Goal: Task Accomplishment & Management: Use online tool/utility

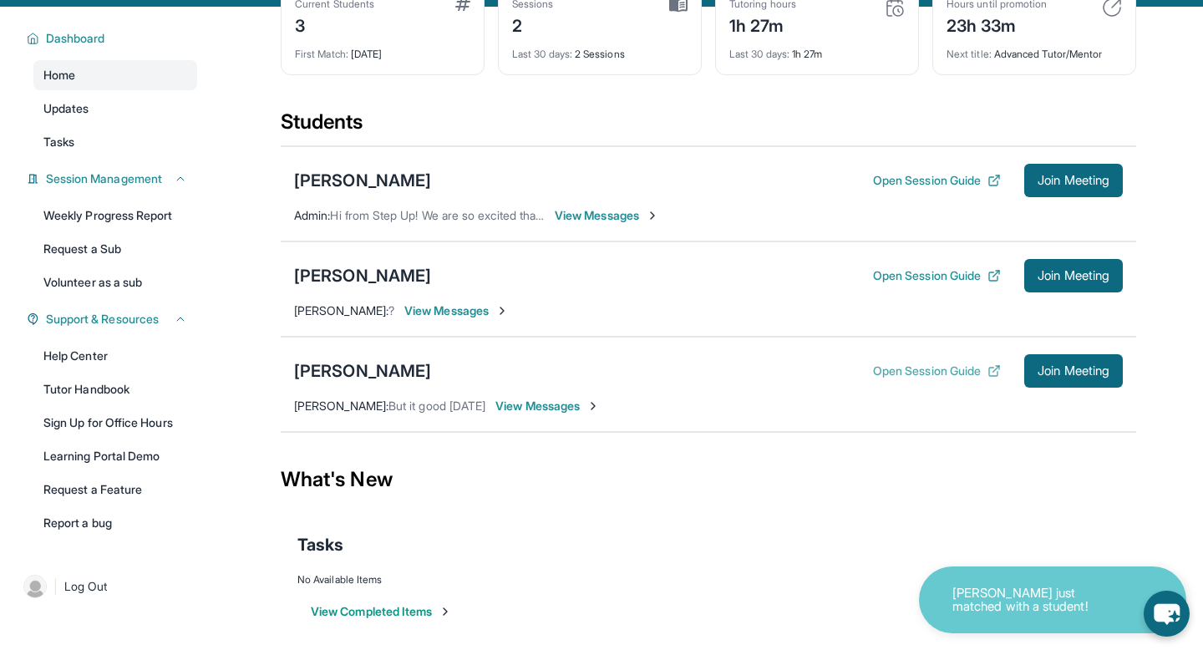
scroll to position [109, 0]
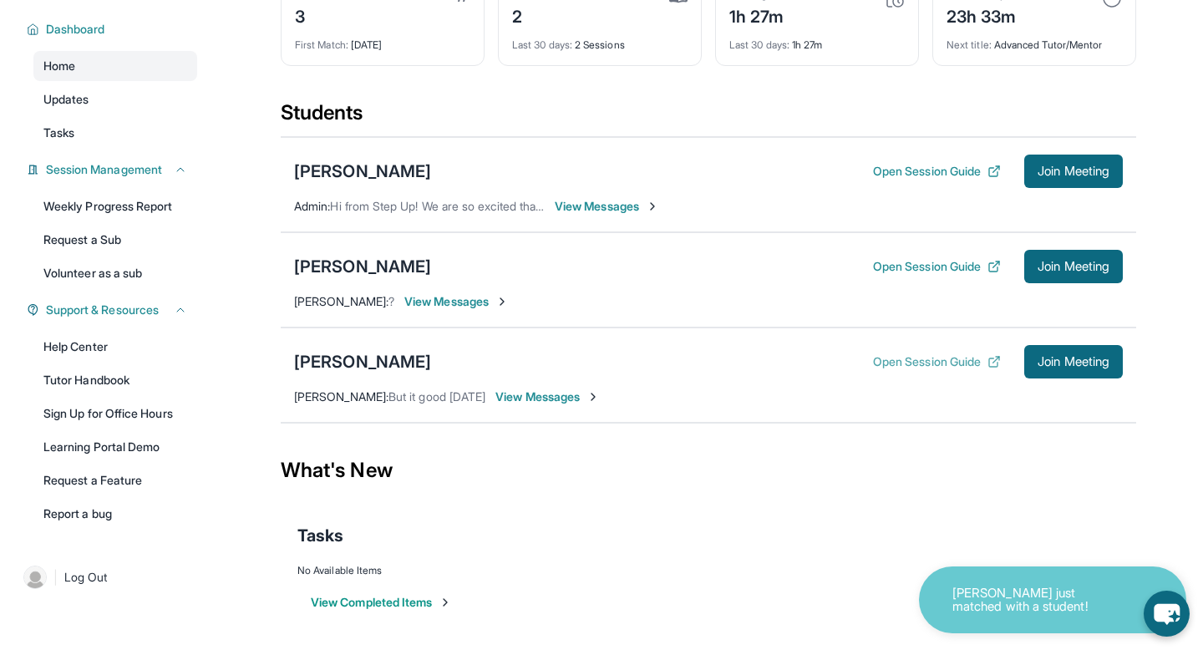
click at [902, 363] on button "Open Session Guide" at bounding box center [937, 361] width 128 height 17
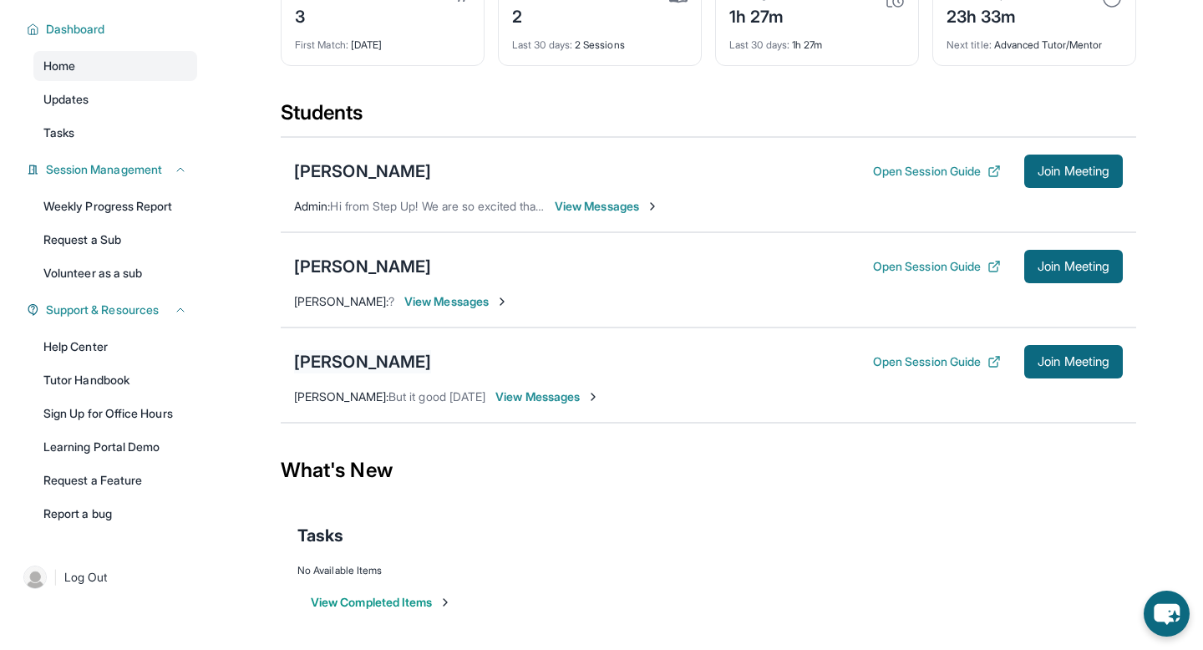
click at [361, 356] on div "[PERSON_NAME]" at bounding box center [362, 361] width 137 height 23
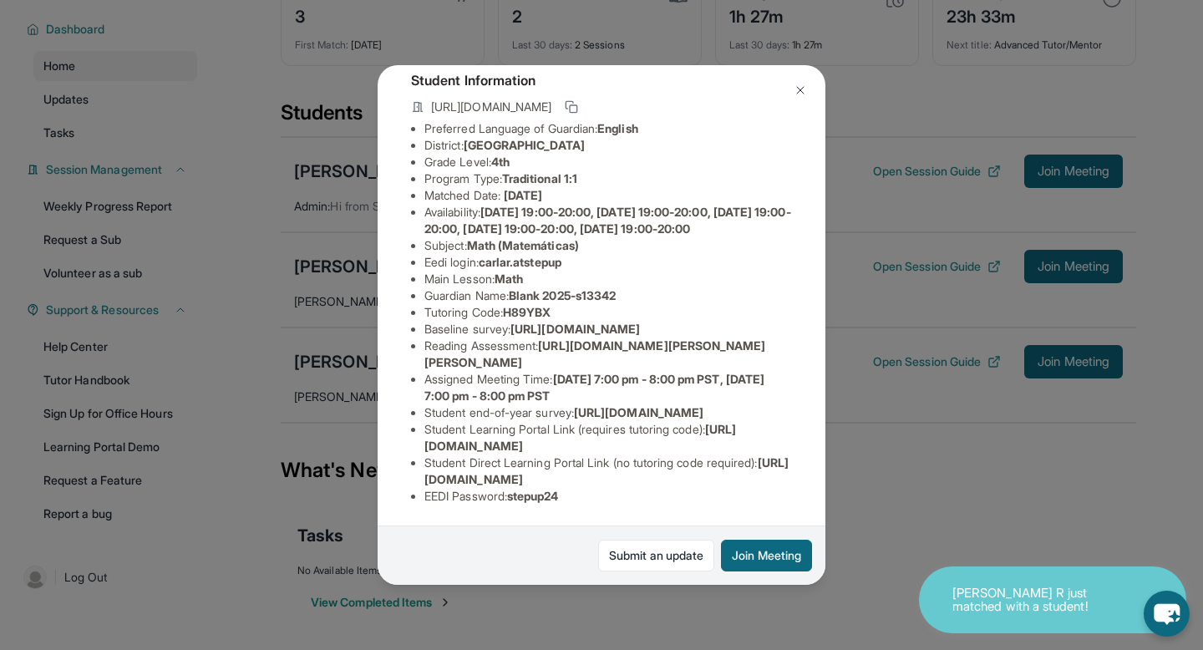
scroll to position [233, 0]
click at [753, 547] on button "Join Meeting" at bounding box center [766, 555] width 91 height 32
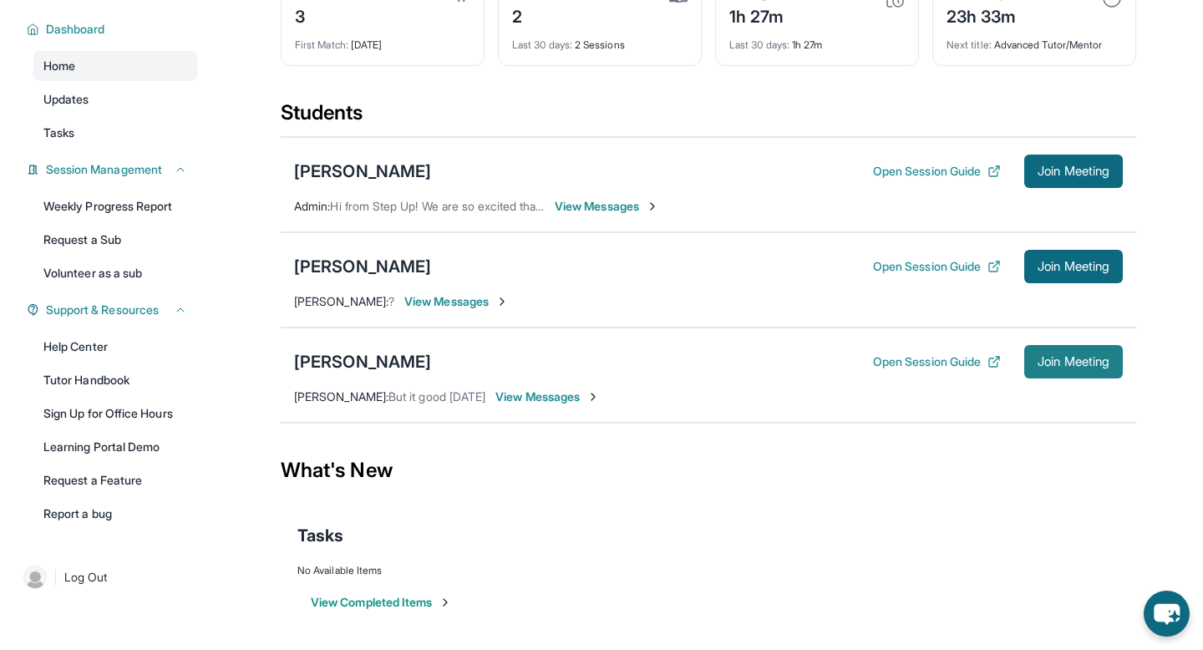
click at [1042, 359] on span "Join Meeting" at bounding box center [1073, 362] width 72 height 10
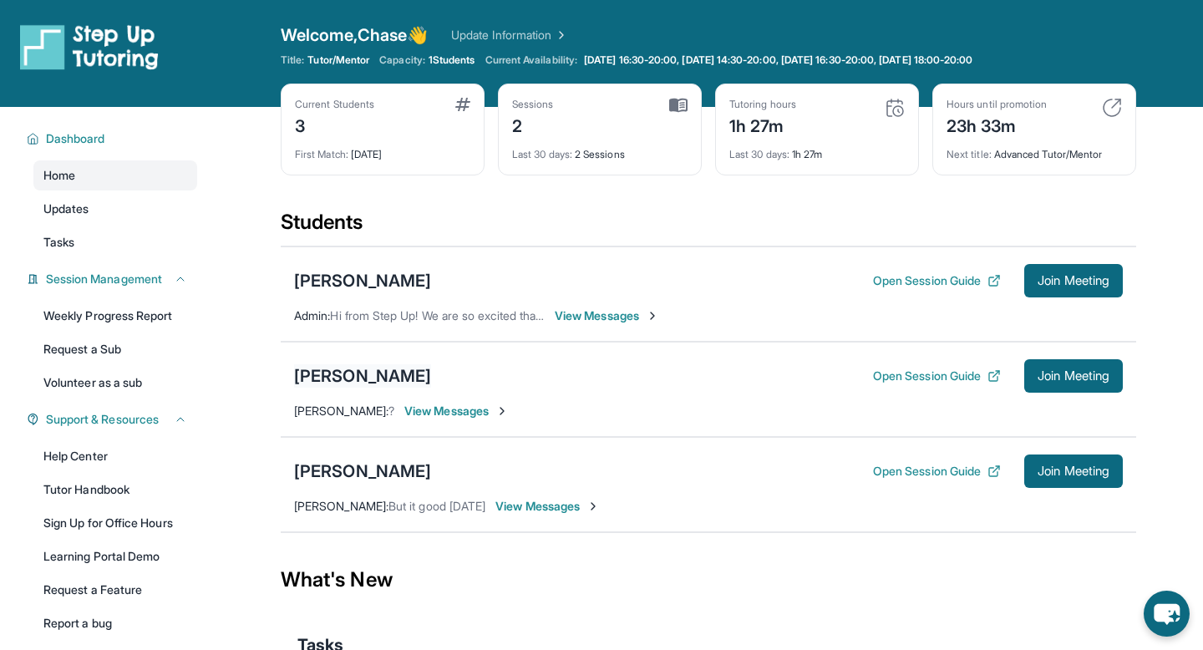
click at [345, 377] on div "[PERSON_NAME]" at bounding box center [362, 375] width 137 height 23
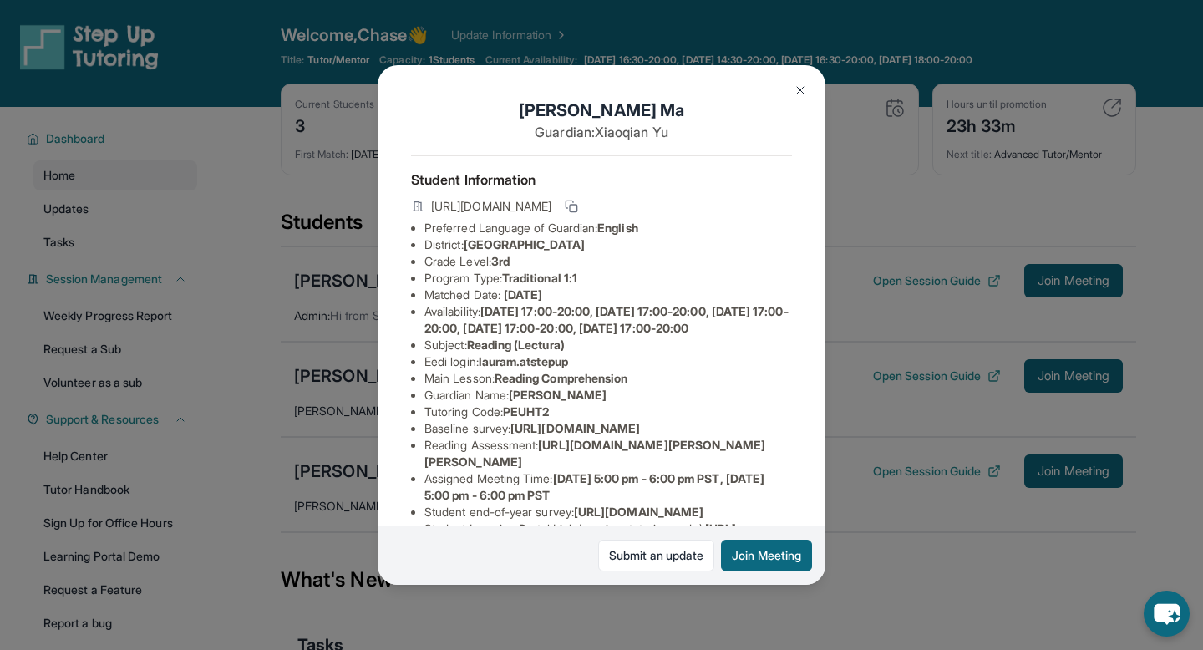
click at [318, 374] on div "Laura Ma Guardian: Xiaoqian Yu Student Information https://student-portal.stepu…" at bounding box center [601, 325] width 1203 height 650
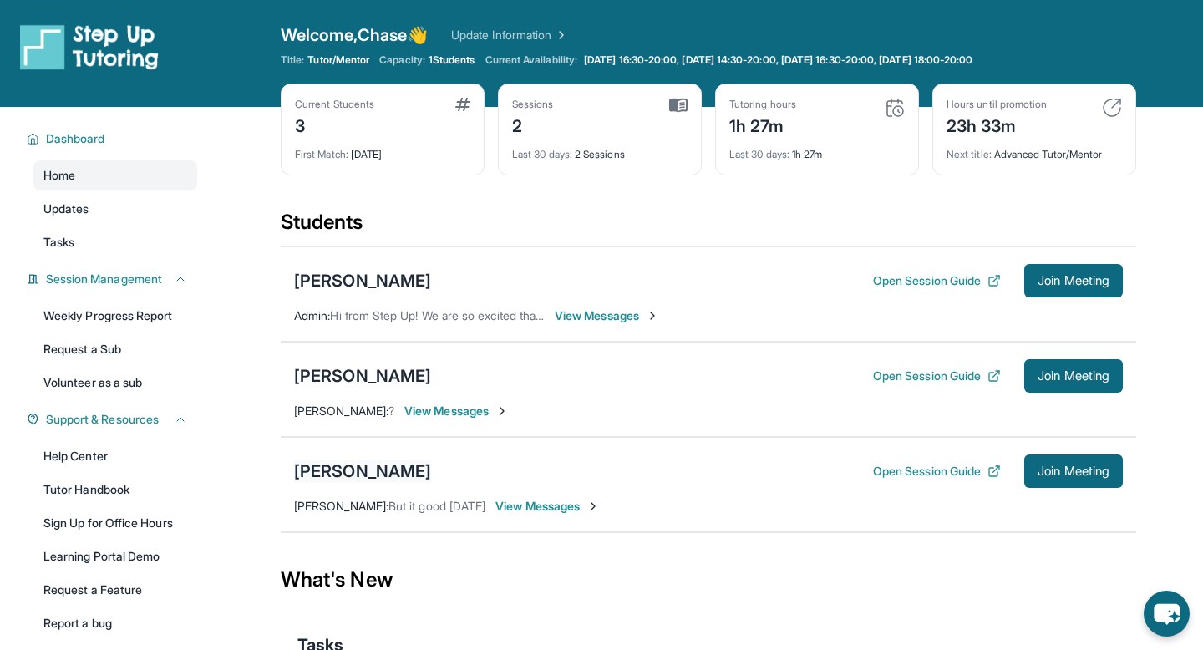
click at [384, 476] on div "[PERSON_NAME]" at bounding box center [362, 470] width 137 height 23
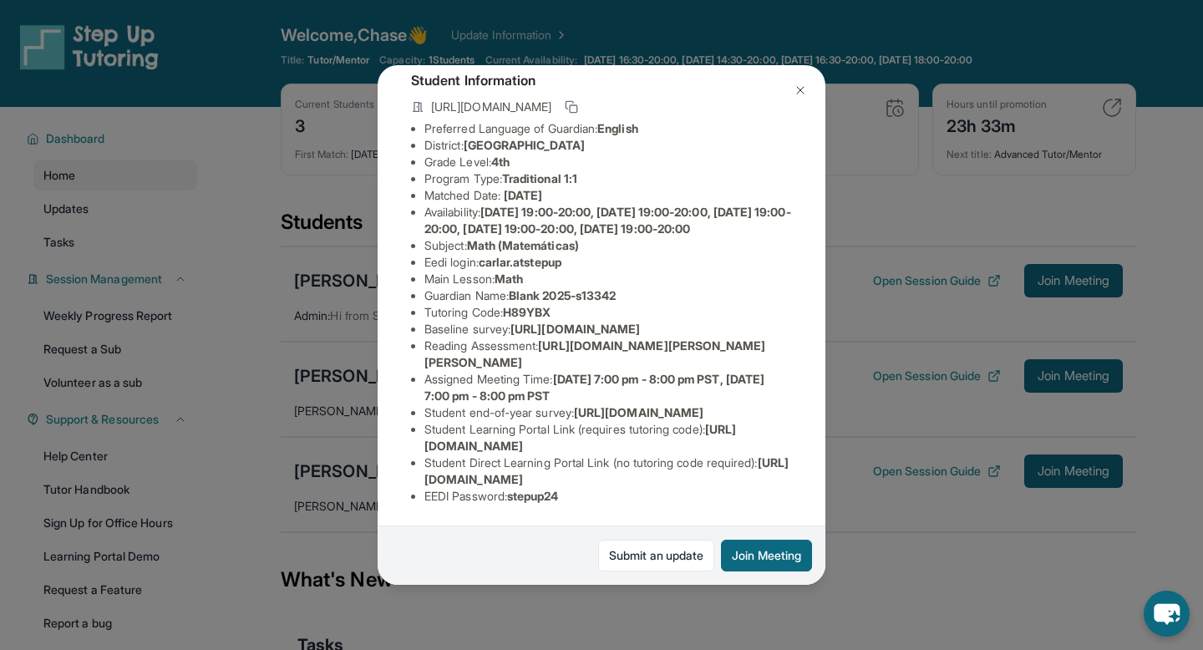
scroll to position [233, 0]
click at [438, 446] on span "https://student-portal.stepuptutoring.org/student" at bounding box center [579, 437] width 311 height 31
drag, startPoint x: 438, startPoint y: 446, endPoint x: 680, endPoint y: 441, distance: 241.4
click at [680, 441] on span "https://student-portal.stepuptutoring.org/student" at bounding box center [579, 437] width 311 height 31
copy span "https://student-portal.stepuptutoring.org/student"
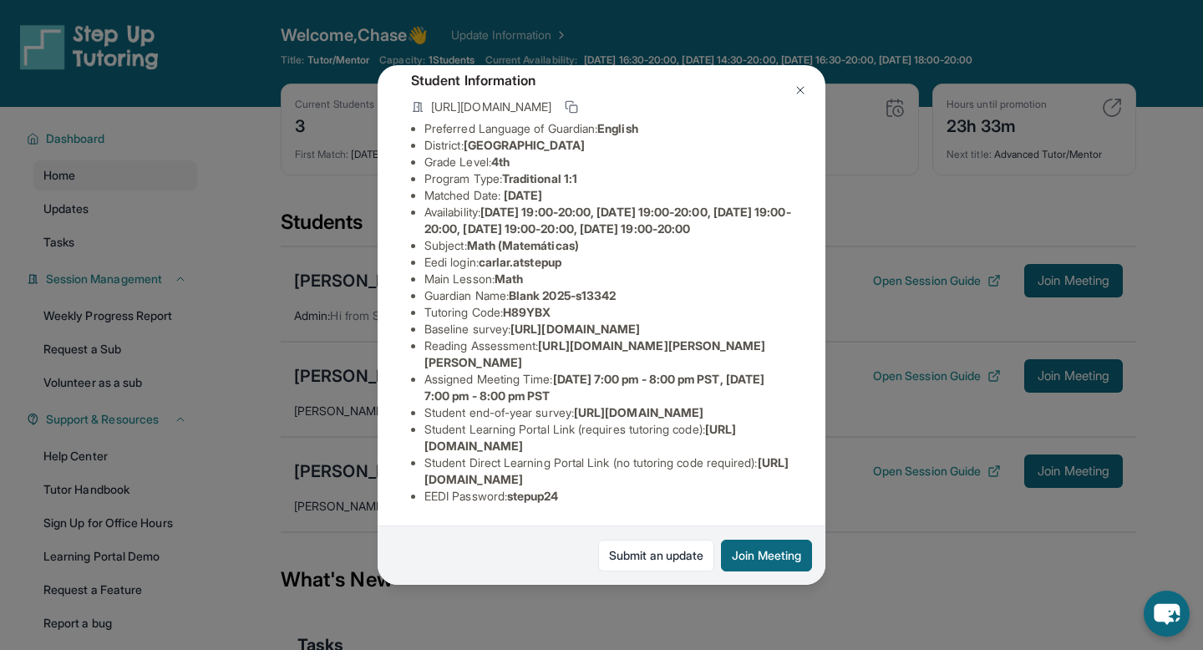
scroll to position [0, 0]
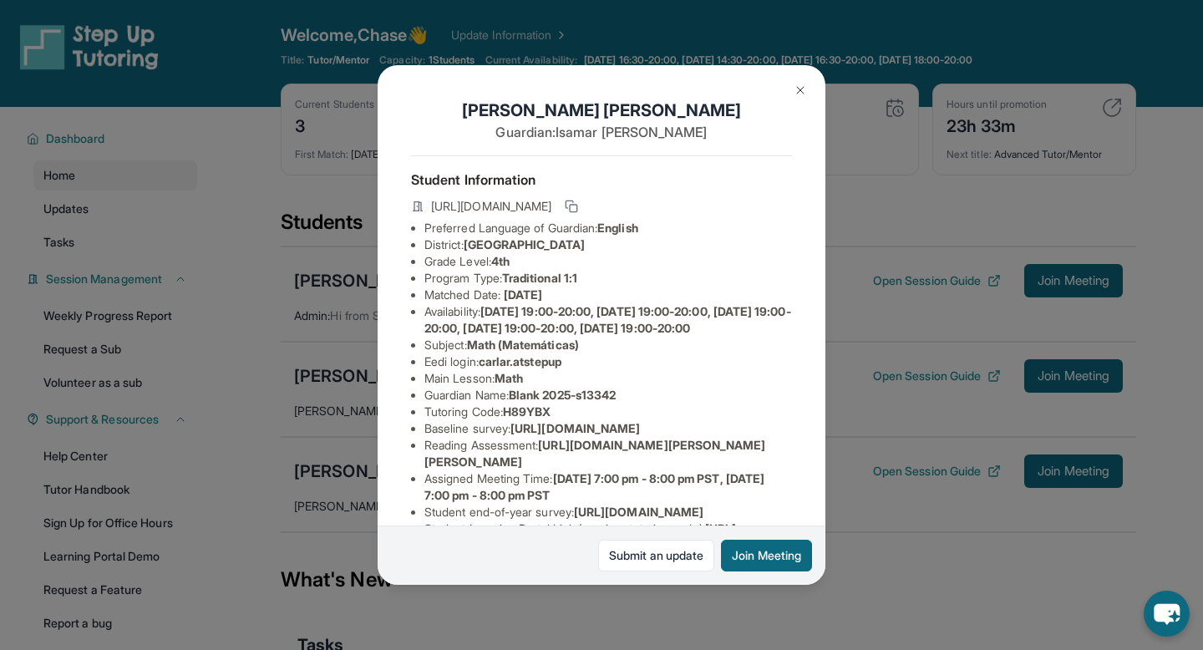
click at [802, 85] on img at bounding box center [799, 90] width 13 height 13
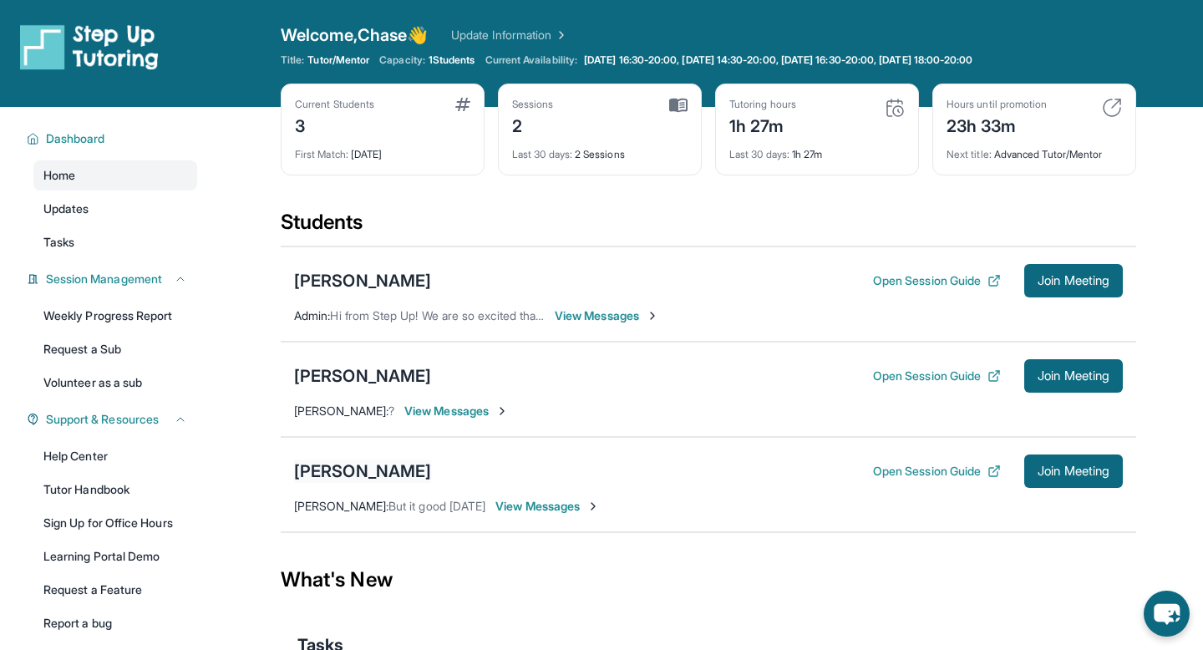
click at [382, 465] on div "[PERSON_NAME]" at bounding box center [362, 470] width 137 height 23
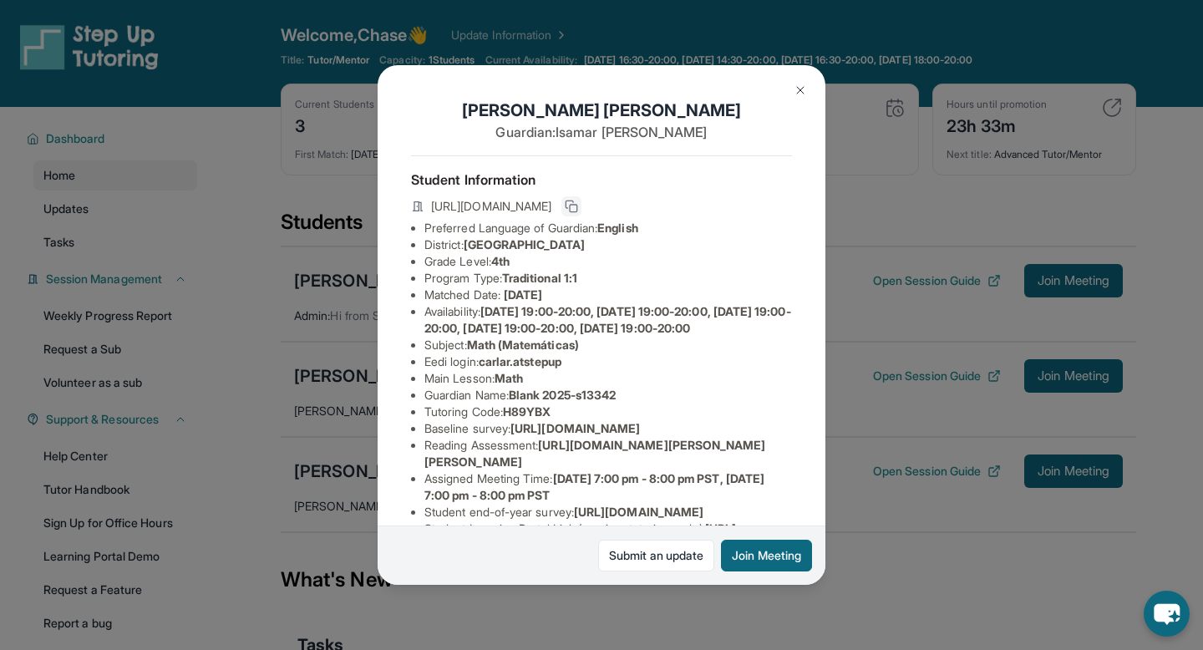
click at [578, 209] on icon at bounding box center [571, 206] width 13 height 13
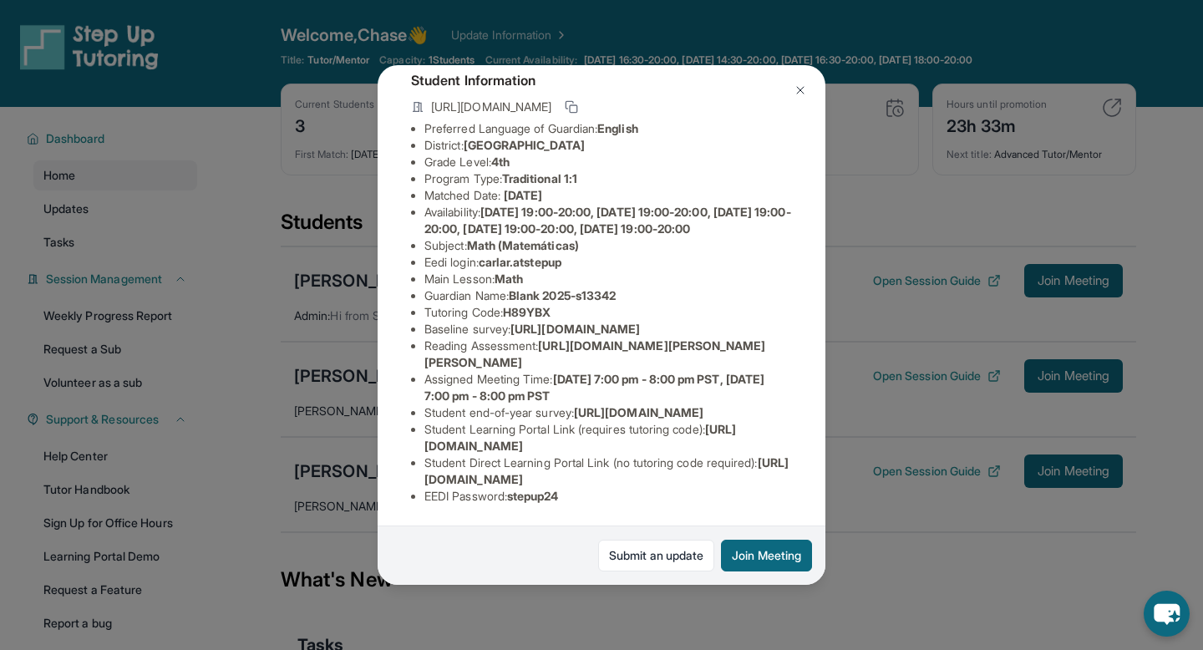
scroll to position [233, 0]
click at [884, 335] on div "Carla Rodriguez Guardian: Isamar Rodriguez Student Information https://student-…" at bounding box center [601, 325] width 1203 height 650
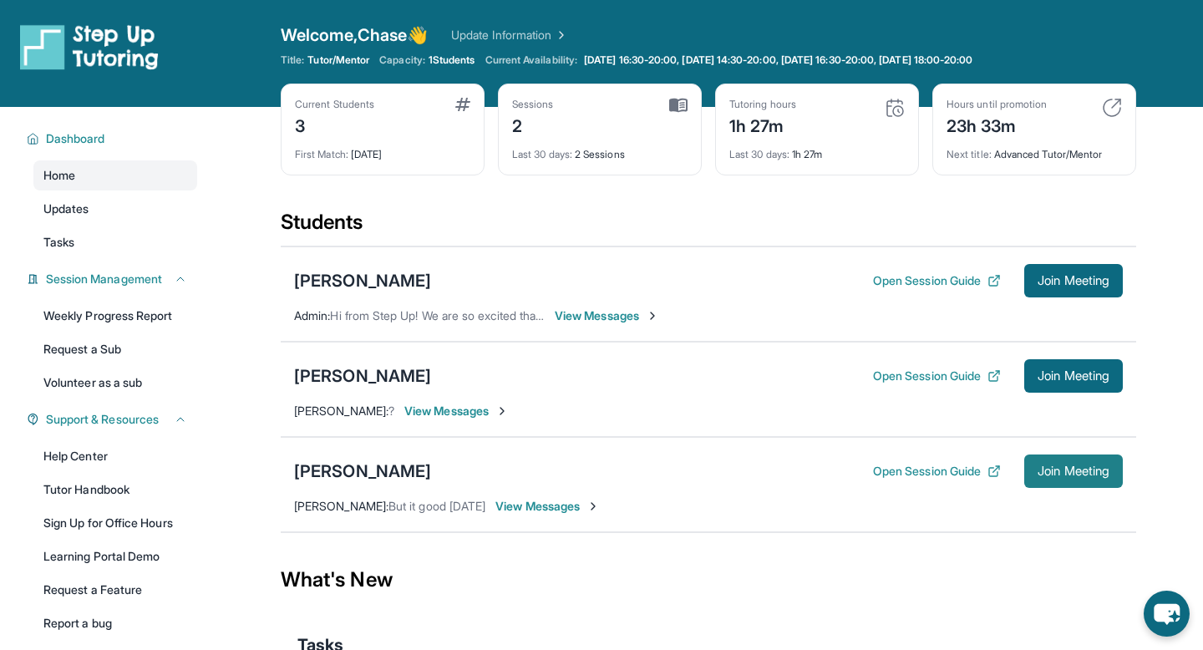
click at [1072, 481] on button "Join Meeting" at bounding box center [1073, 470] width 99 height 33
click at [1081, 466] on span "Join Meeting" at bounding box center [1073, 471] width 72 height 10
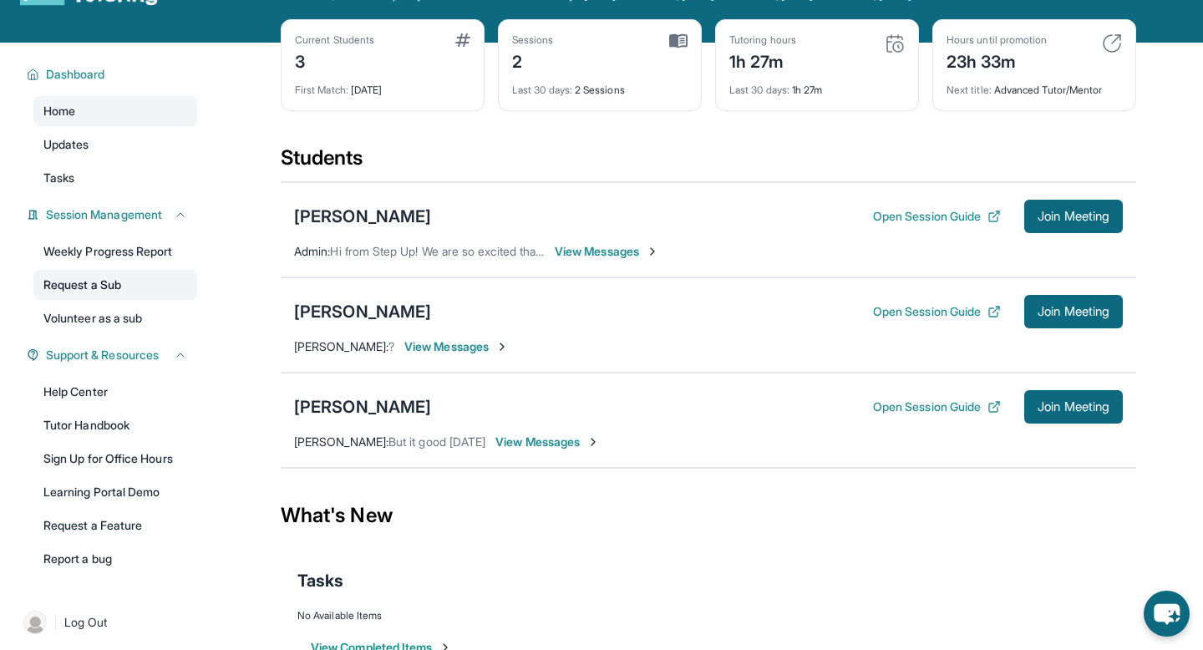
scroll to position [95, 0]
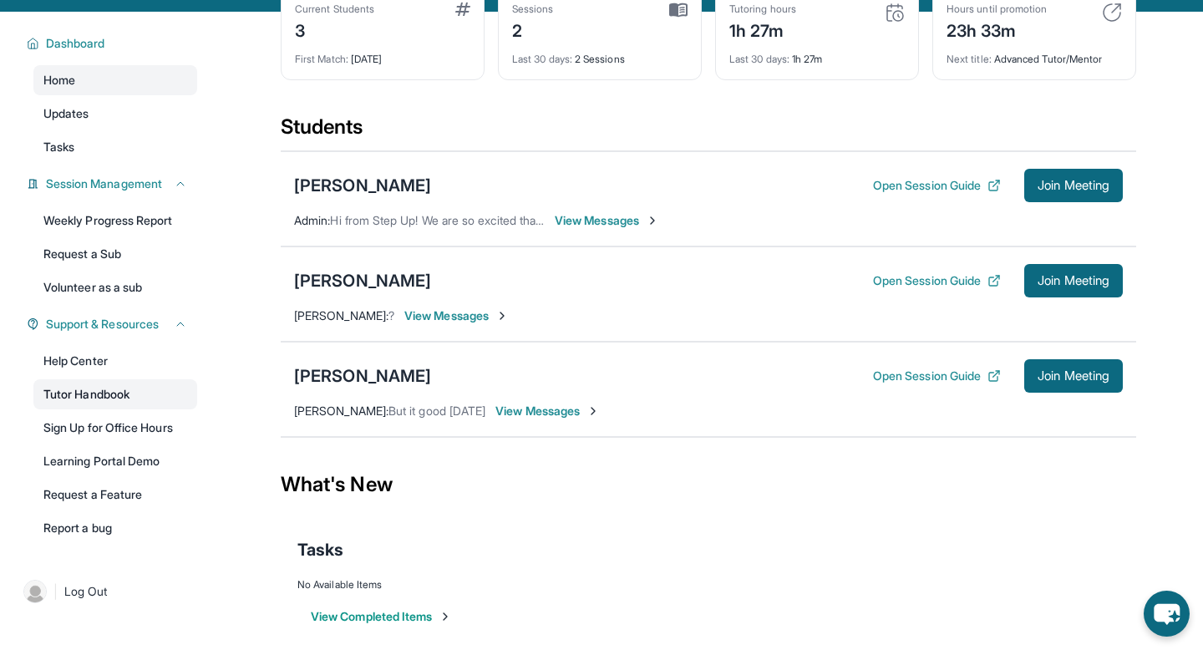
click at [127, 392] on link "Tutor Handbook" at bounding box center [115, 394] width 164 height 30
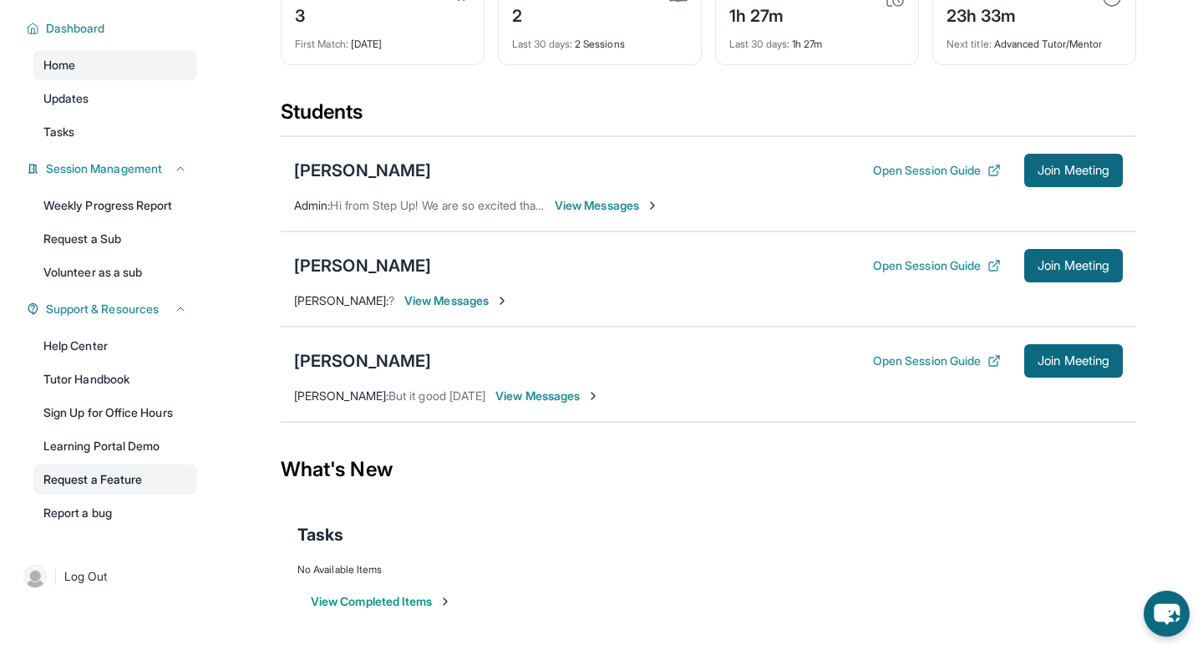
click at [108, 489] on link "Request a Feature" at bounding box center [115, 479] width 164 height 30
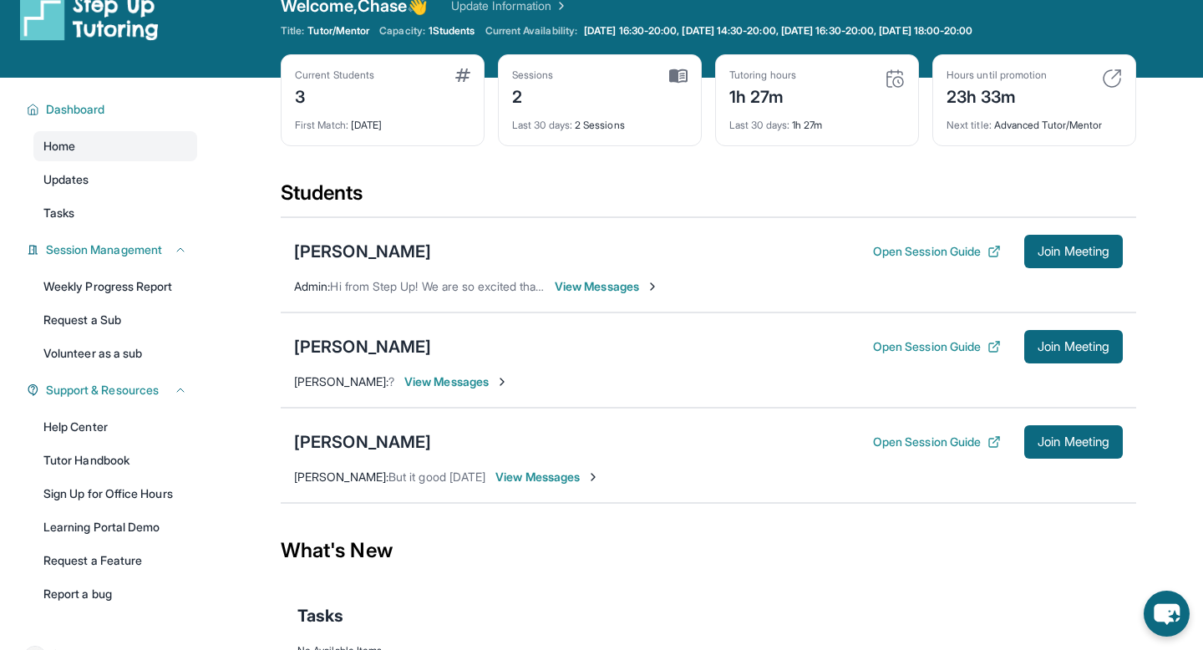
scroll to position [26, 0]
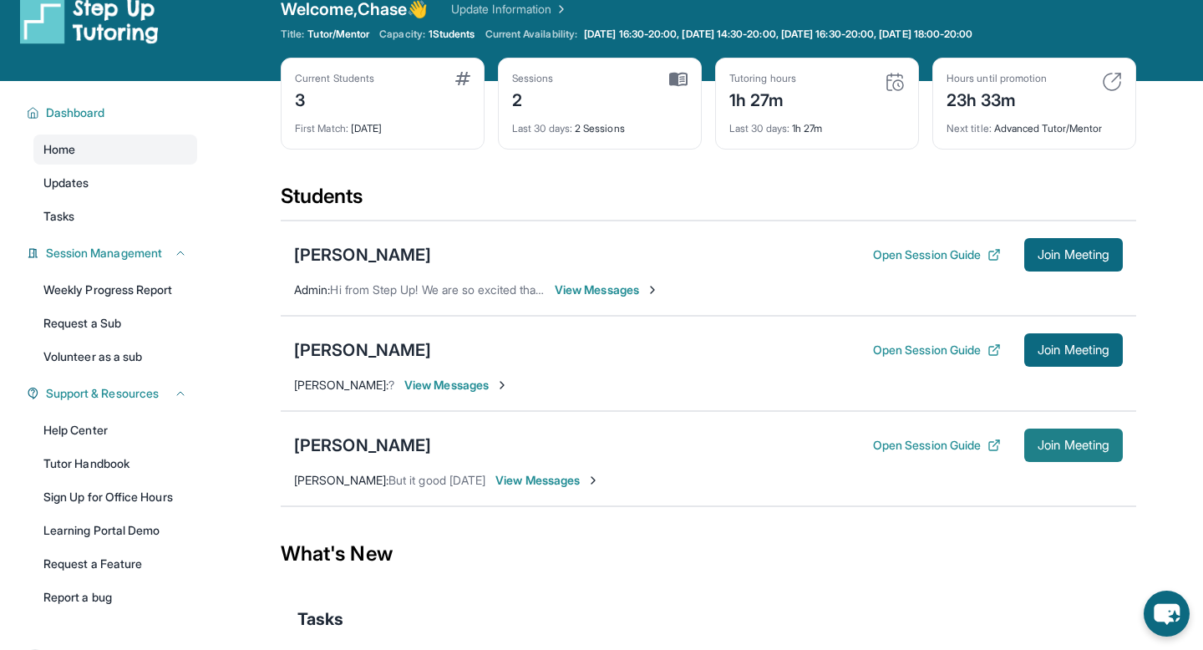
click at [1062, 440] on span "Join Meeting" at bounding box center [1073, 445] width 72 height 10
